Goal: Task Accomplishment & Management: Use online tool/utility

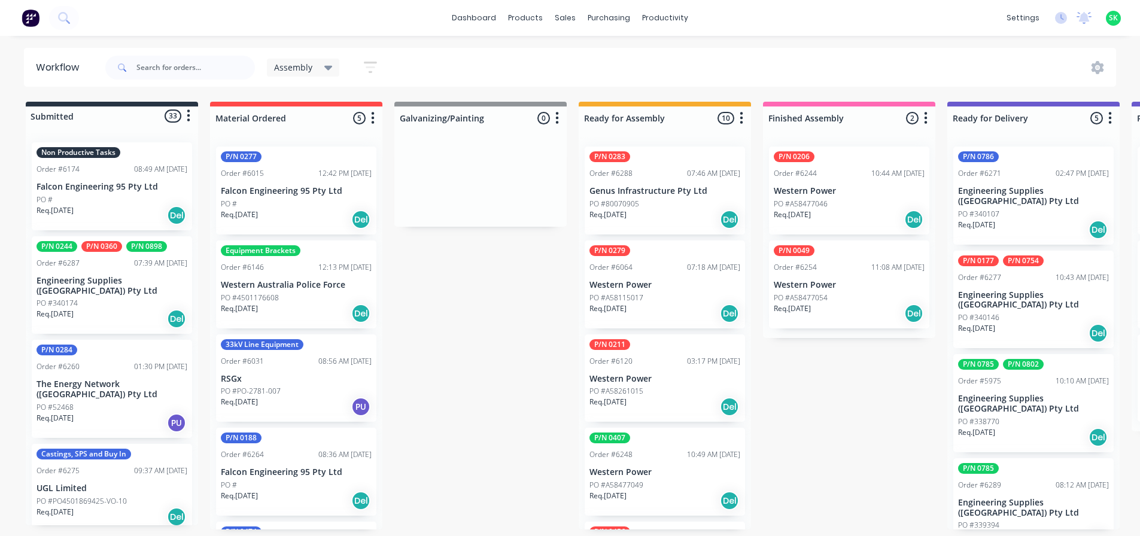
click at [106, 171] on div "Order #6174 08:49 AM [DATE]" at bounding box center [112, 169] width 151 height 11
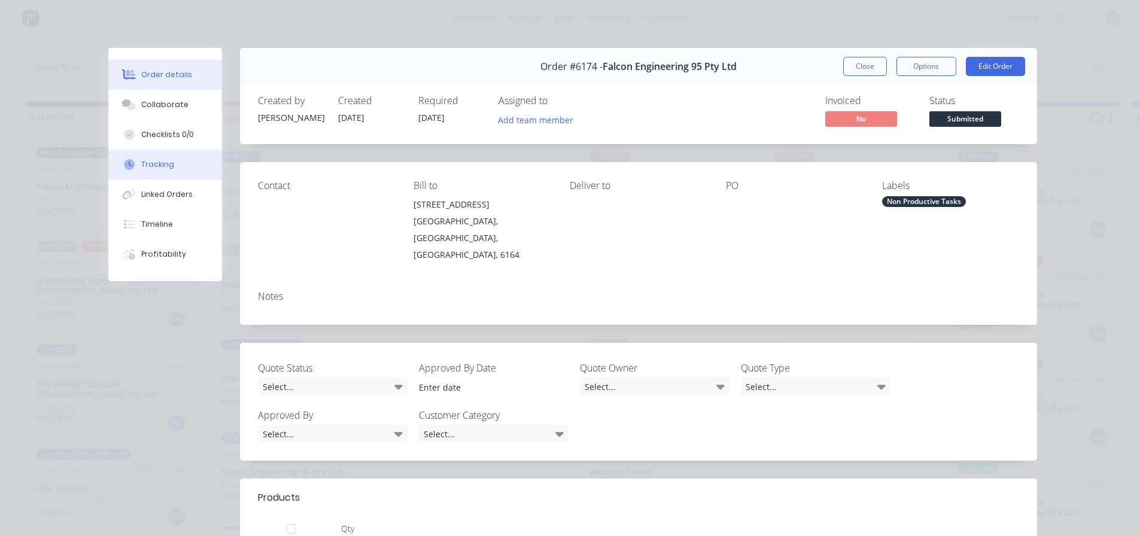
click at [150, 160] on div "Tracking" at bounding box center [157, 164] width 33 height 11
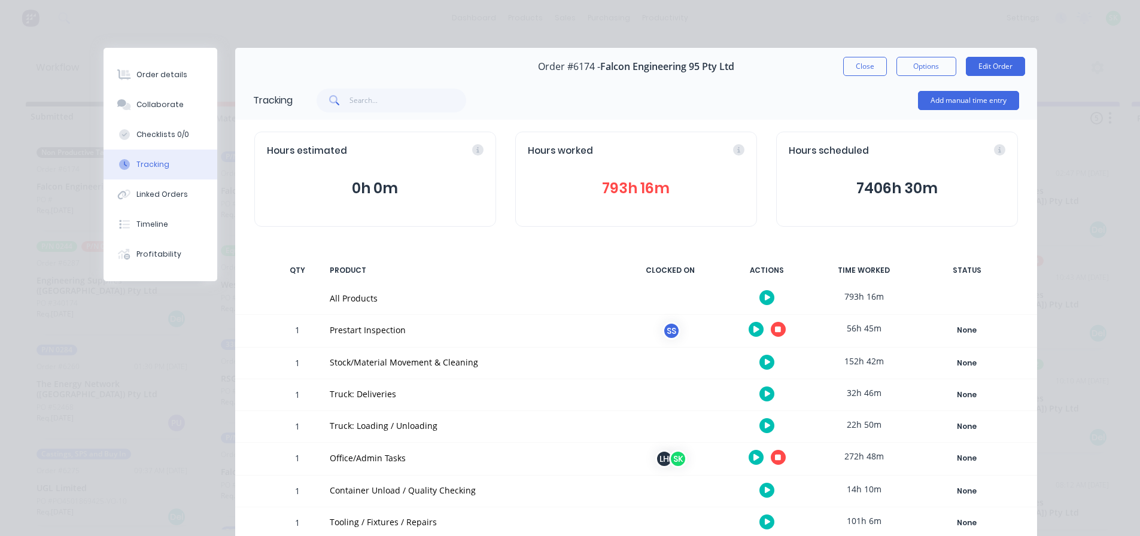
click at [776, 329] on icon "button" at bounding box center [778, 330] width 6 height 6
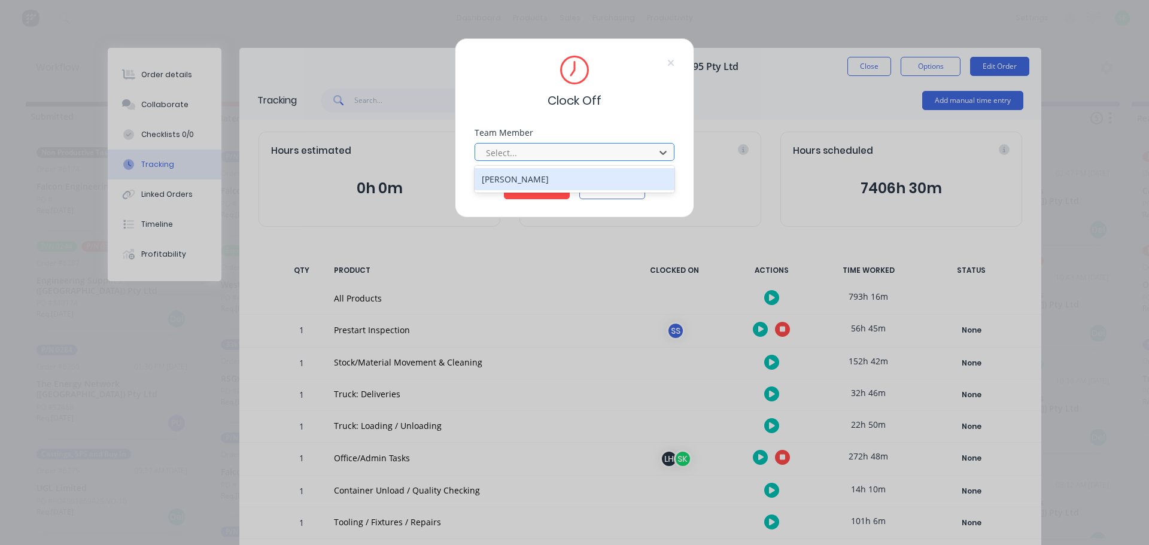
click at [566, 153] on div at bounding box center [567, 152] width 164 height 15
click at [551, 180] on div "[PERSON_NAME]" at bounding box center [575, 179] width 200 height 22
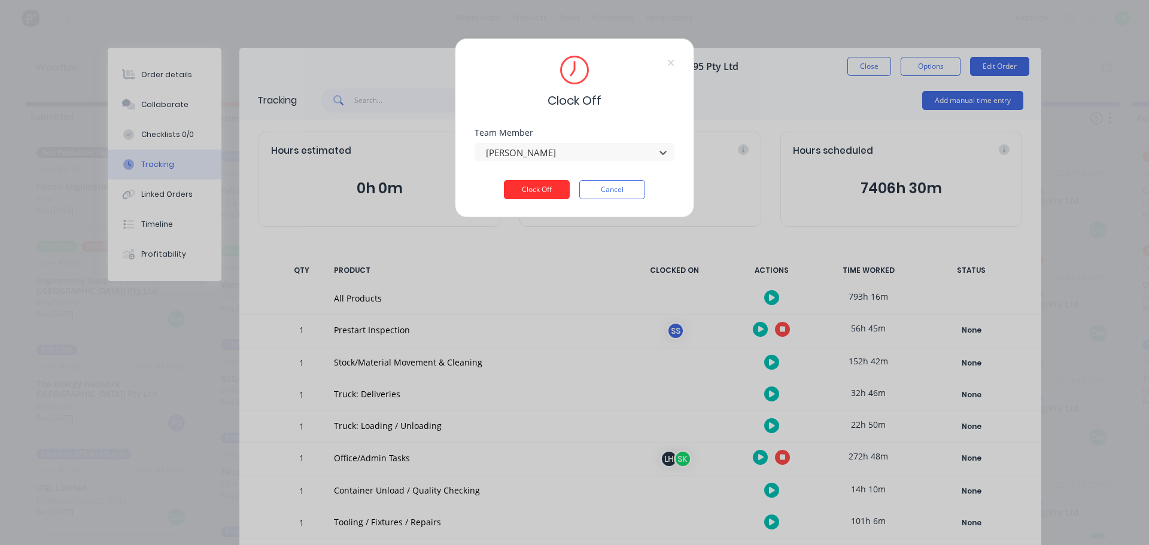
click at [538, 193] on button "Clock Off" at bounding box center [537, 189] width 66 height 19
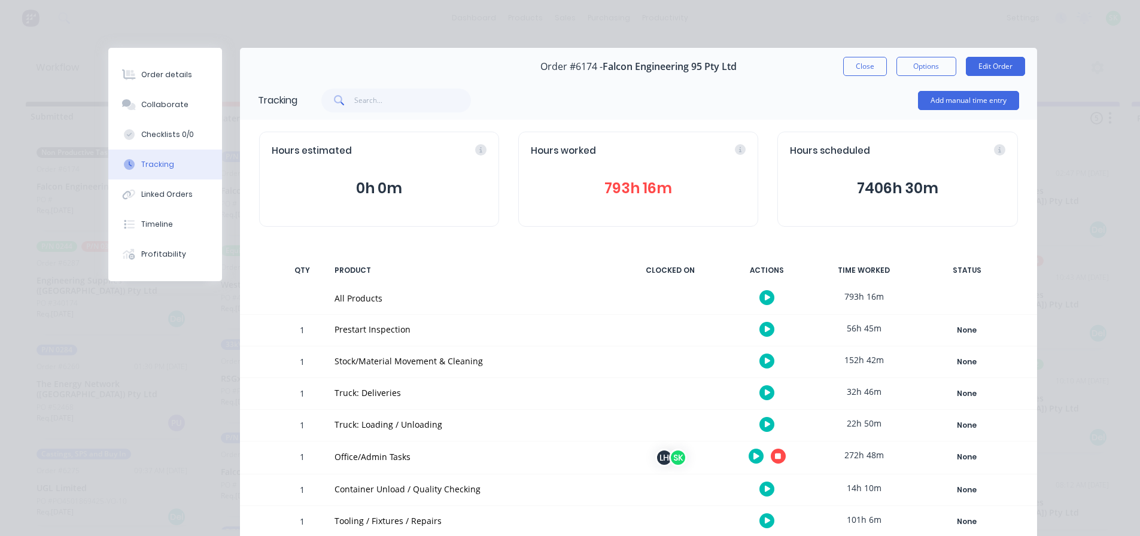
click at [765, 363] on icon "button" at bounding box center [768, 361] width 6 height 7
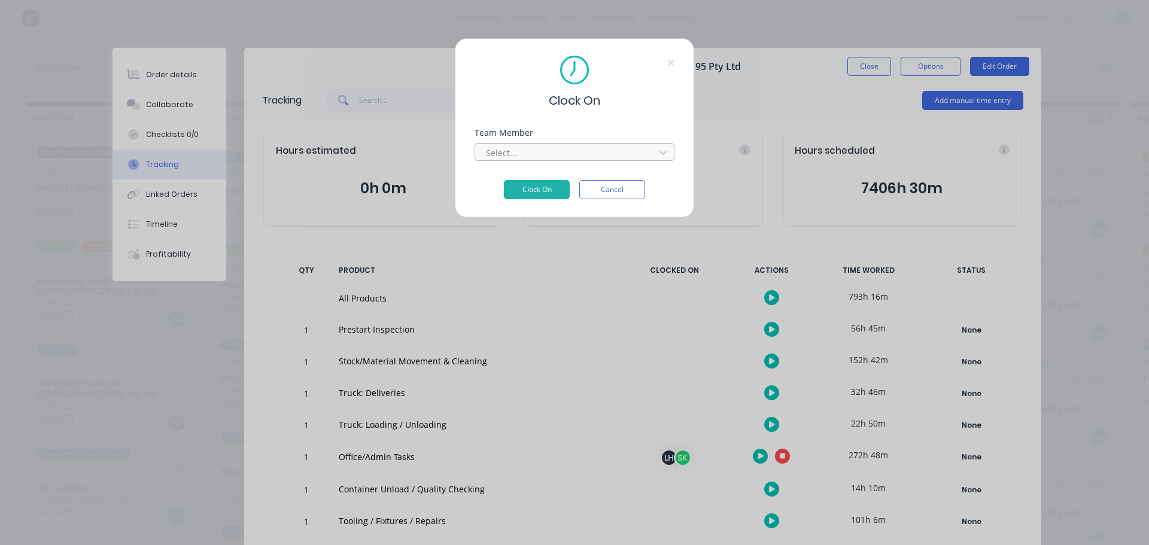
click at [593, 153] on div at bounding box center [567, 152] width 164 height 15
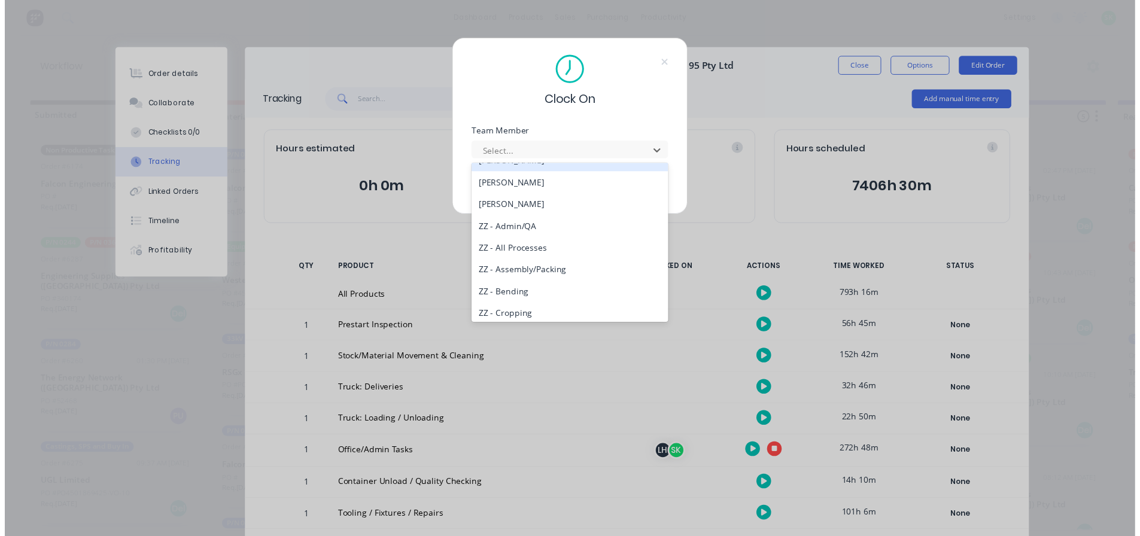
scroll to position [598, 0]
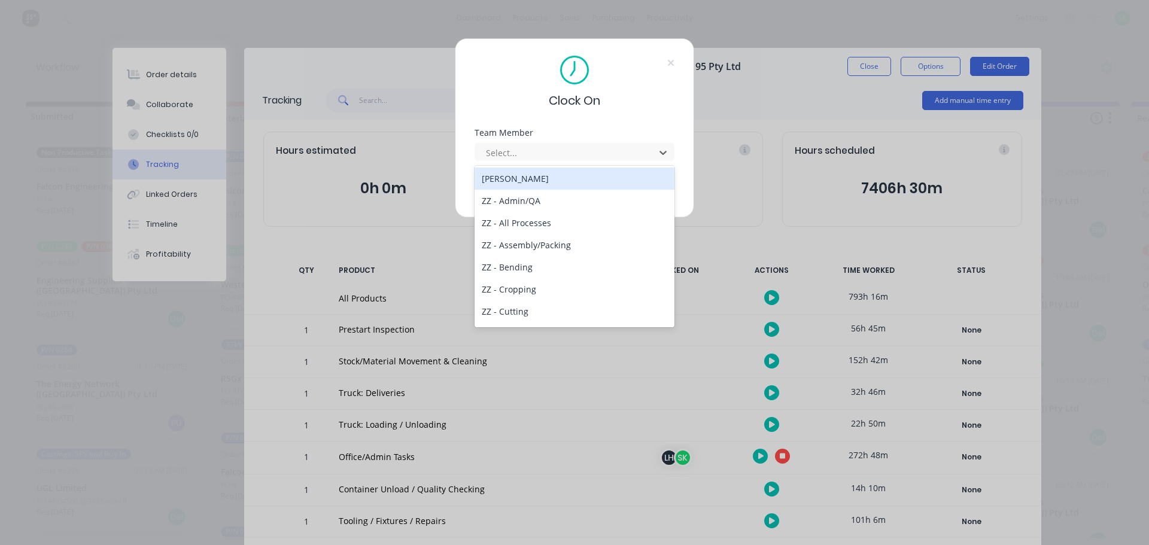
click at [522, 181] on div "[PERSON_NAME]" at bounding box center [575, 179] width 200 height 22
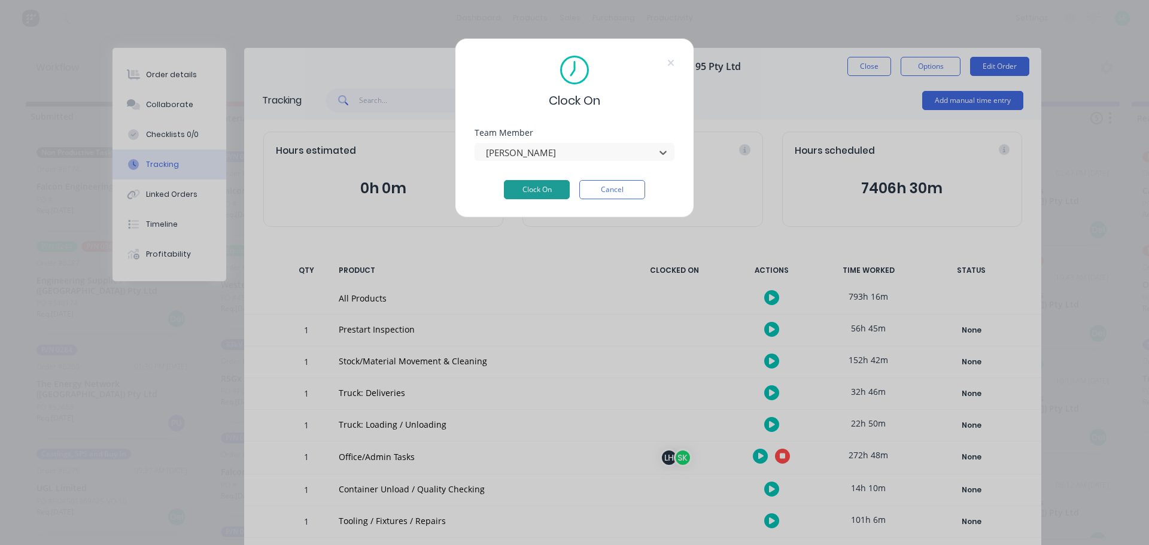
click at [533, 191] on button "Clock On" at bounding box center [537, 189] width 66 height 19
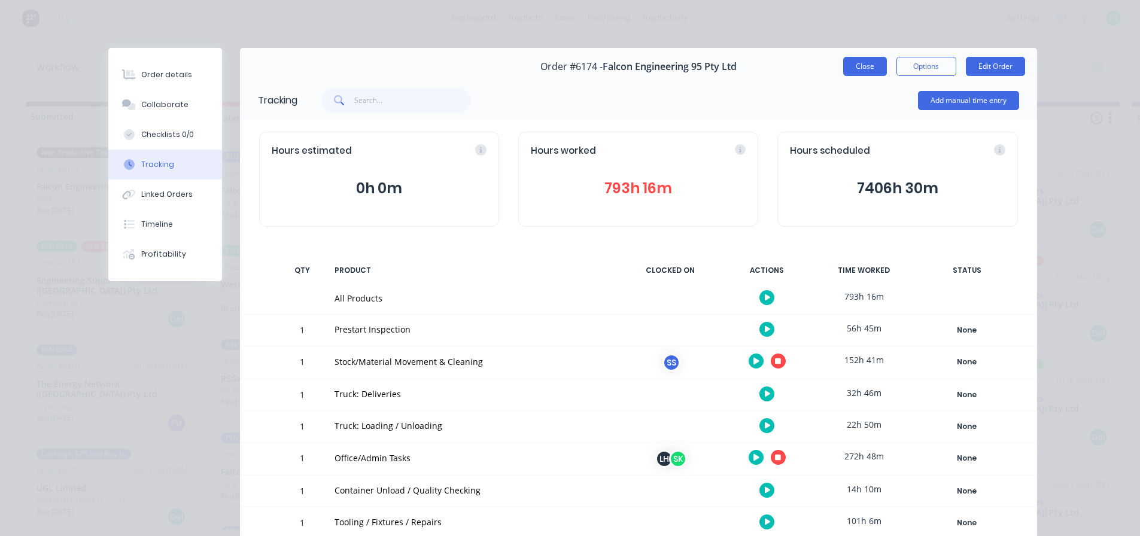
click at [863, 73] on button "Close" at bounding box center [865, 66] width 44 height 19
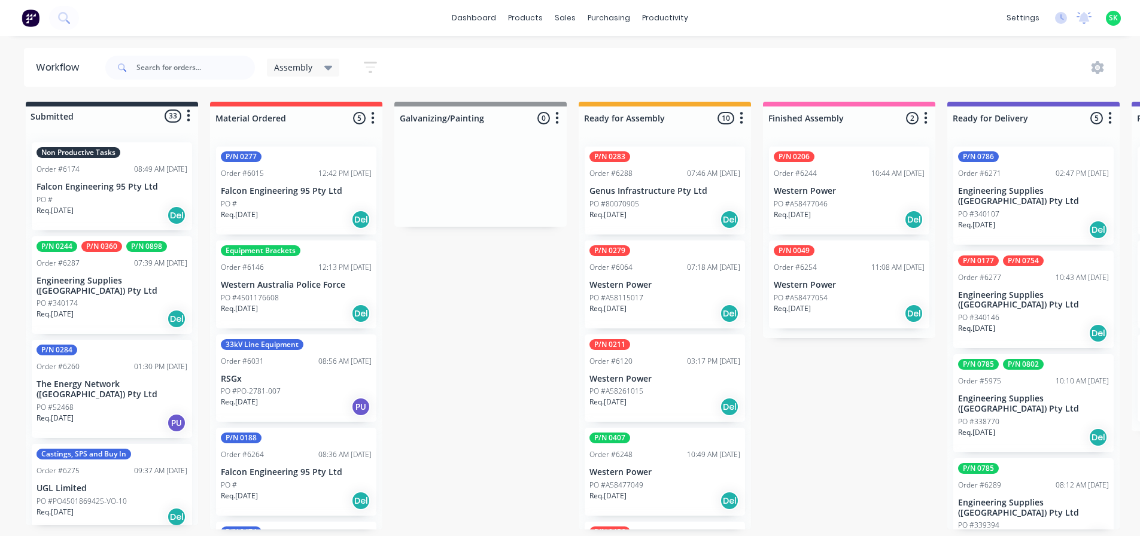
click at [87, 186] on p "Falcon Engineering 95 Pty Ltd" at bounding box center [112, 187] width 151 height 10
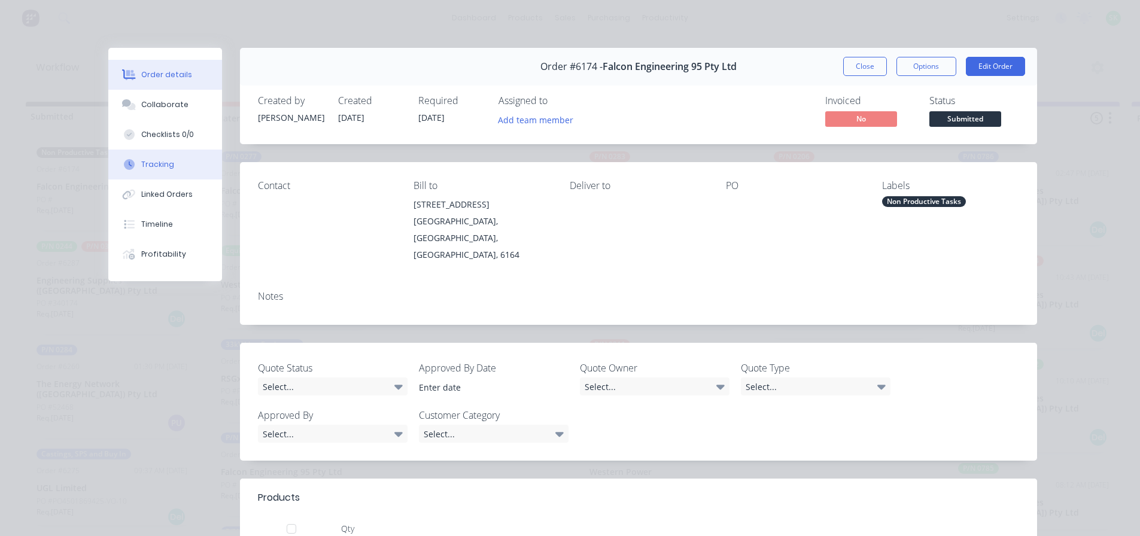
click at [167, 178] on button "Tracking" at bounding box center [165, 165] width 114 height 30
